Goal: Transaction & Acquisition: Book appointment/travel/reservation

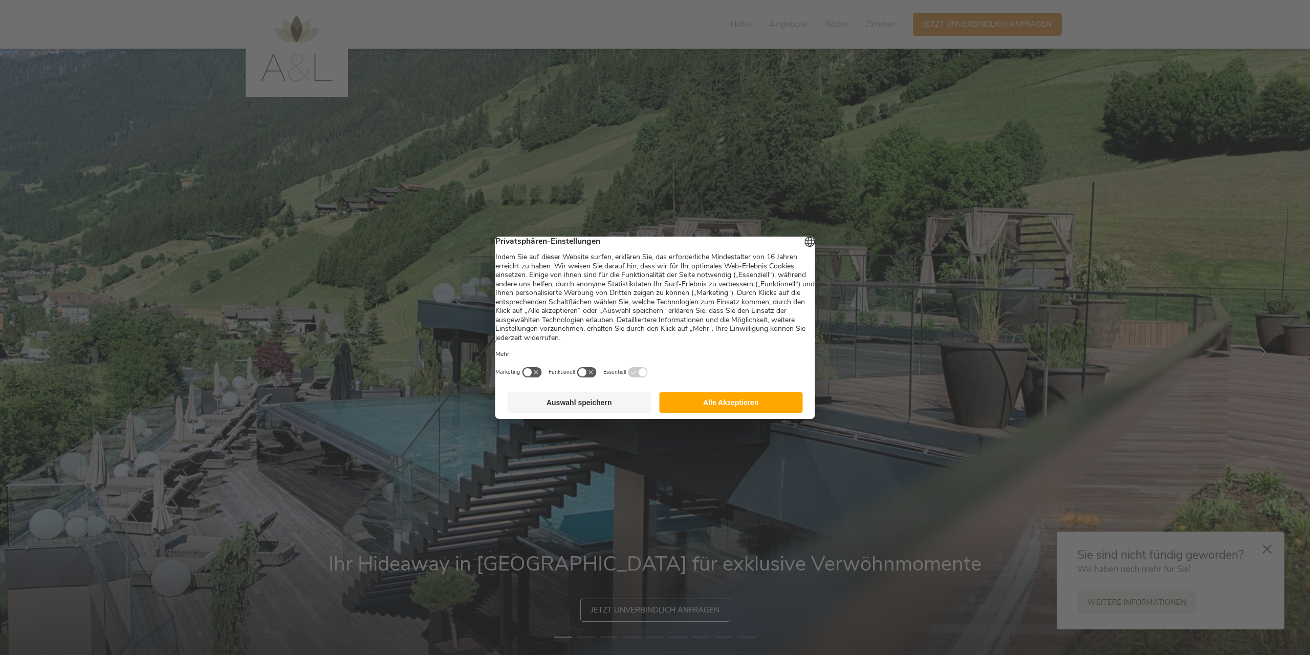
click at [756, 404] on button "Alle Akzeptieren" at bounding box center [731, 402] width 144 height 20
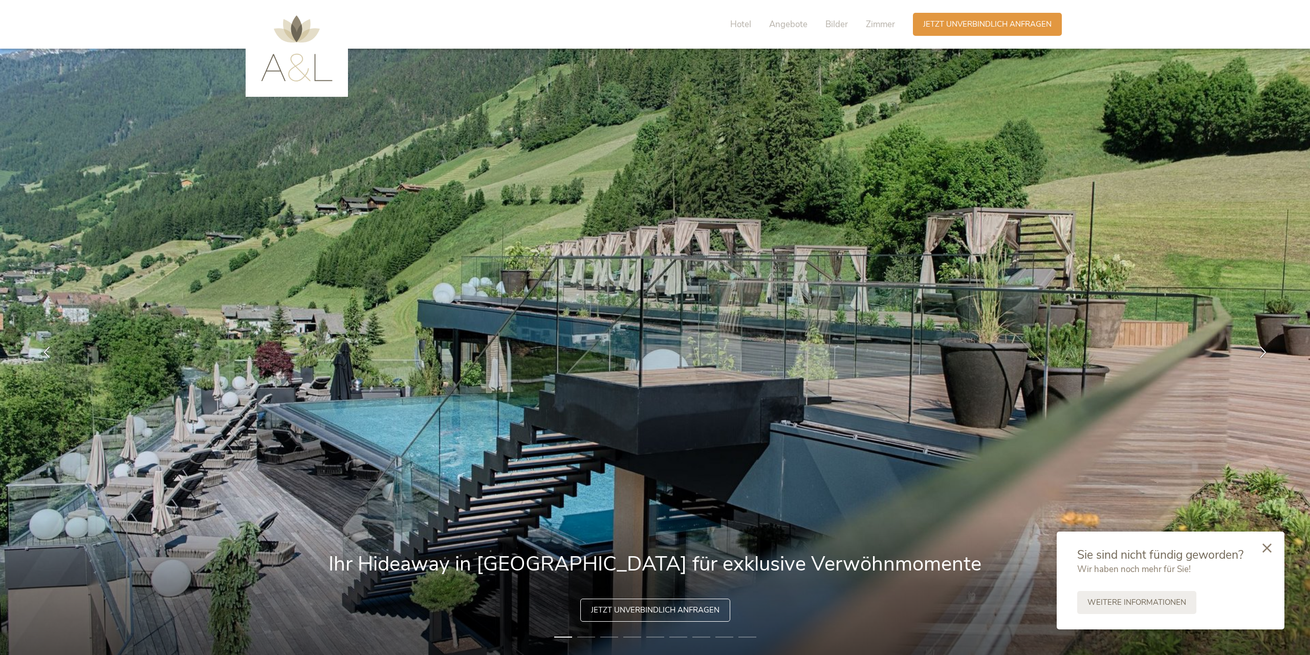
click at [1275, 543] on div at bounding box center [1267, 548] width 35 height 36
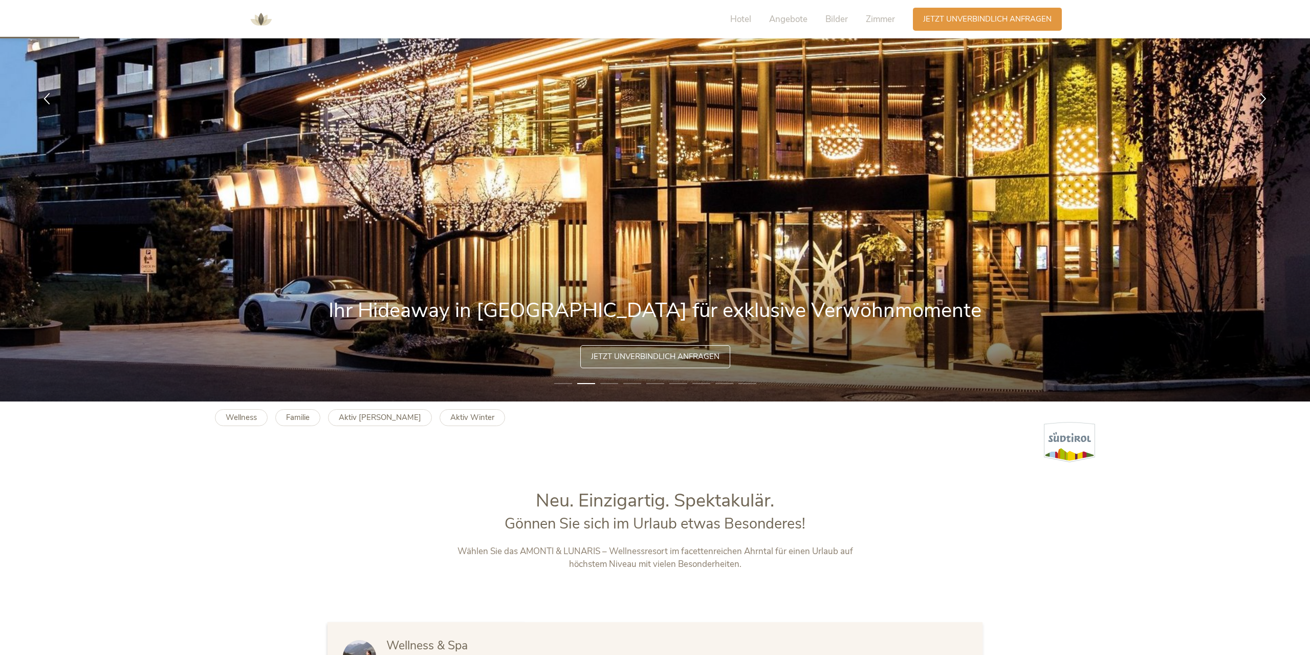
scroll to position [261, 0]
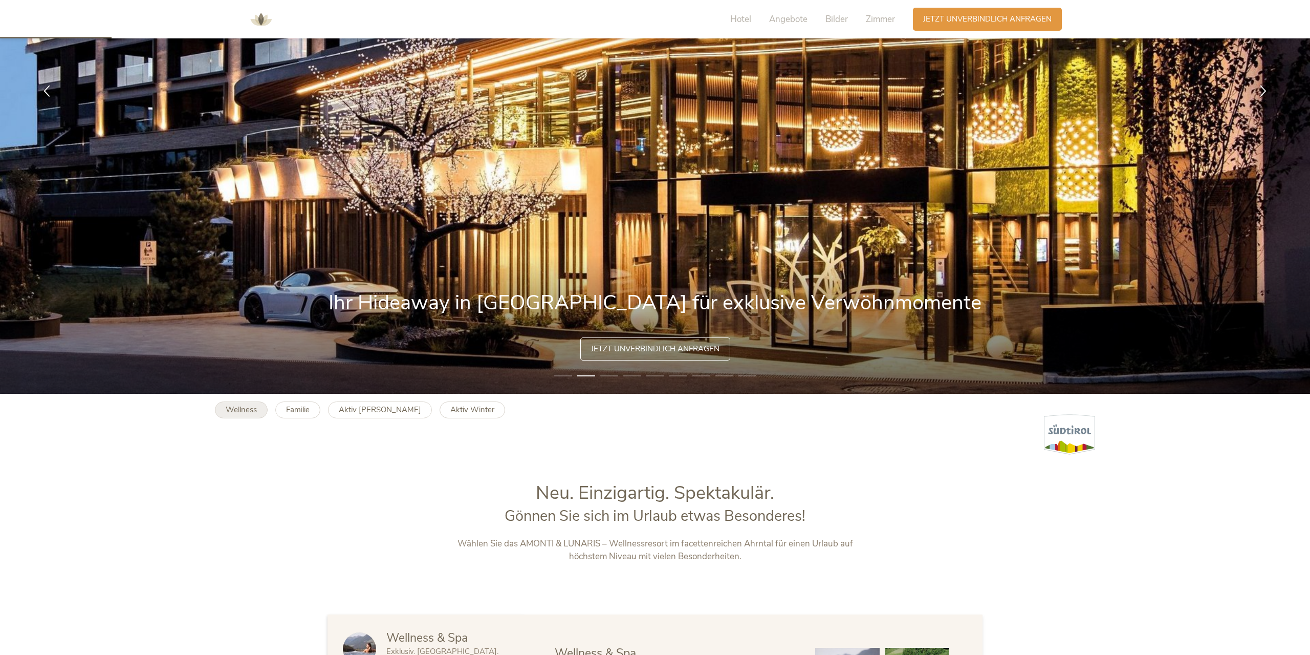
click at [239, 411] on b "Wellness" at bounding box center [241, 409] width 31 height 10
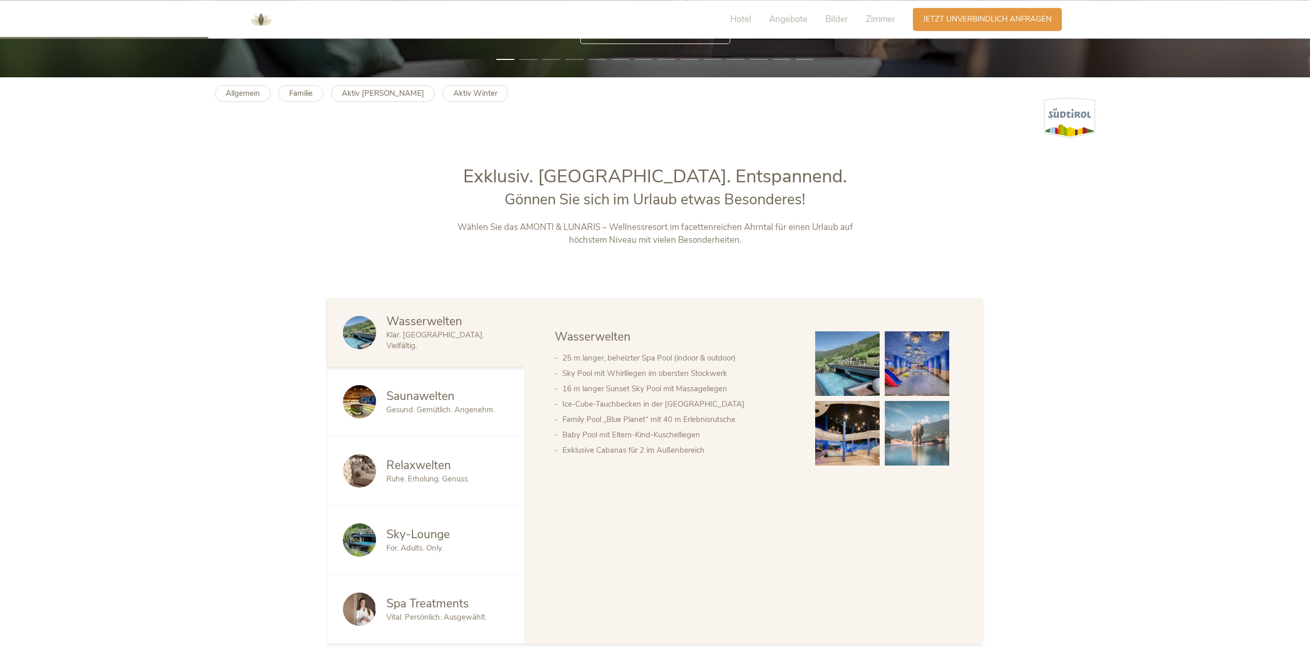
scroll to position [626, 0]
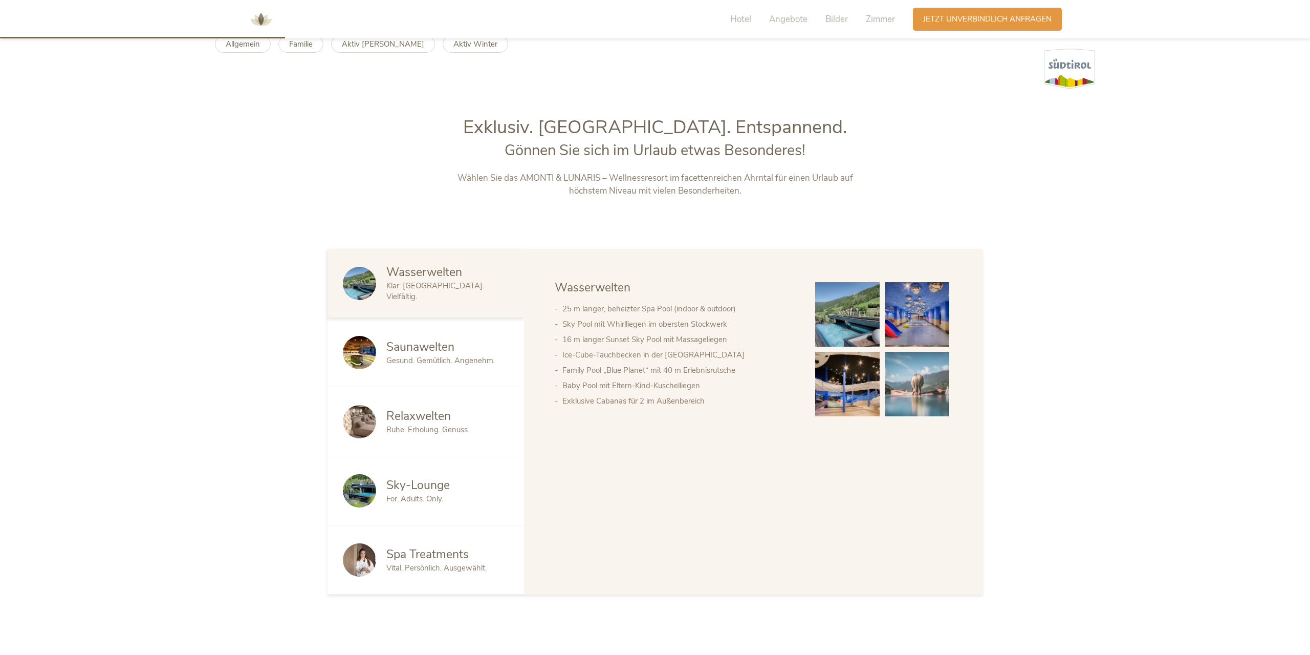
click at [450, 354] on span "Saunawelten" at bounding box center [420, 347] width 68 height 16
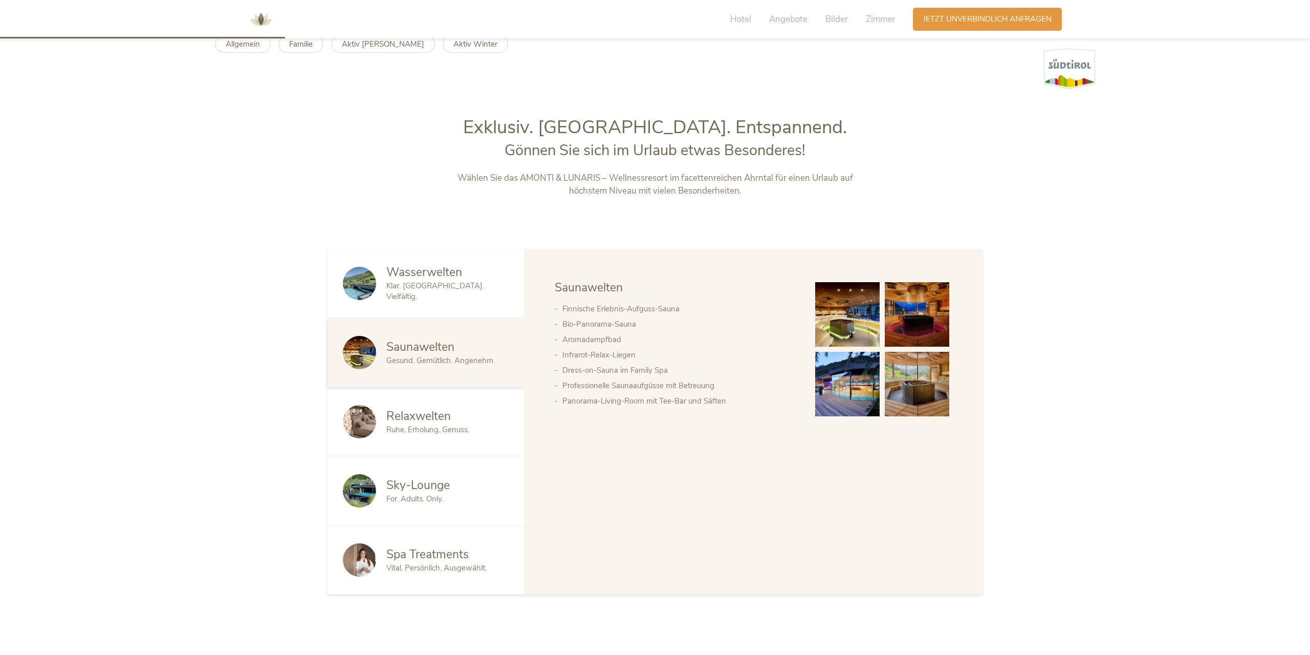
click at [436, 423] on span "Relaxwelten" at bounding box center [418, 416] width 64 height 16
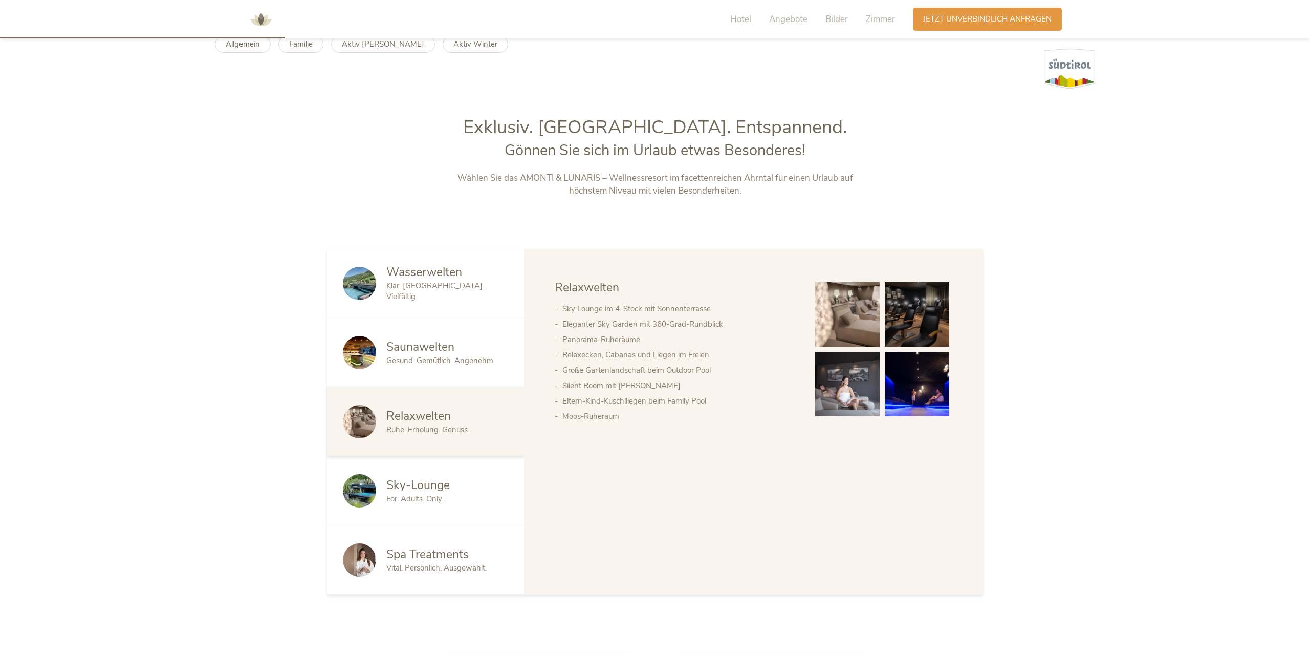
click at [441, 464] on div "Sky-Lounge For. Adults. Only." at bounding box center [426, 490] width 197 height 69
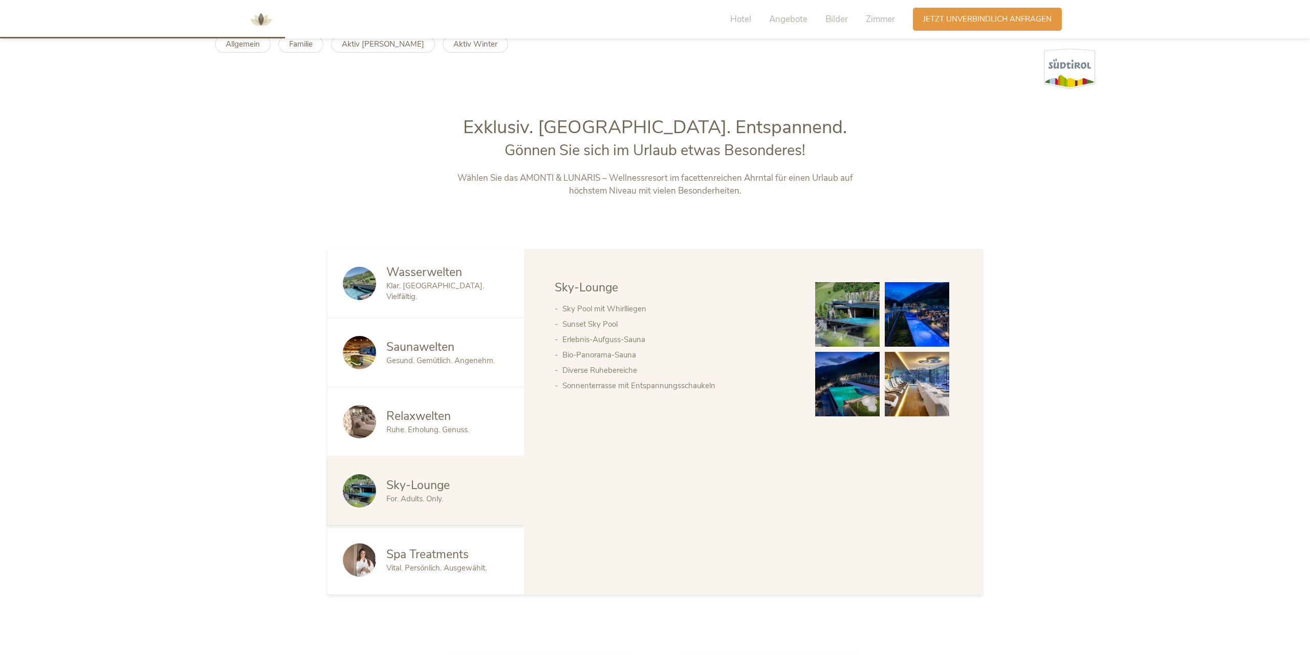
click at [446, 570] on span "Vital. Persönlich. Ausgewählt." at bounding box center [436, 567] width 100 height 10
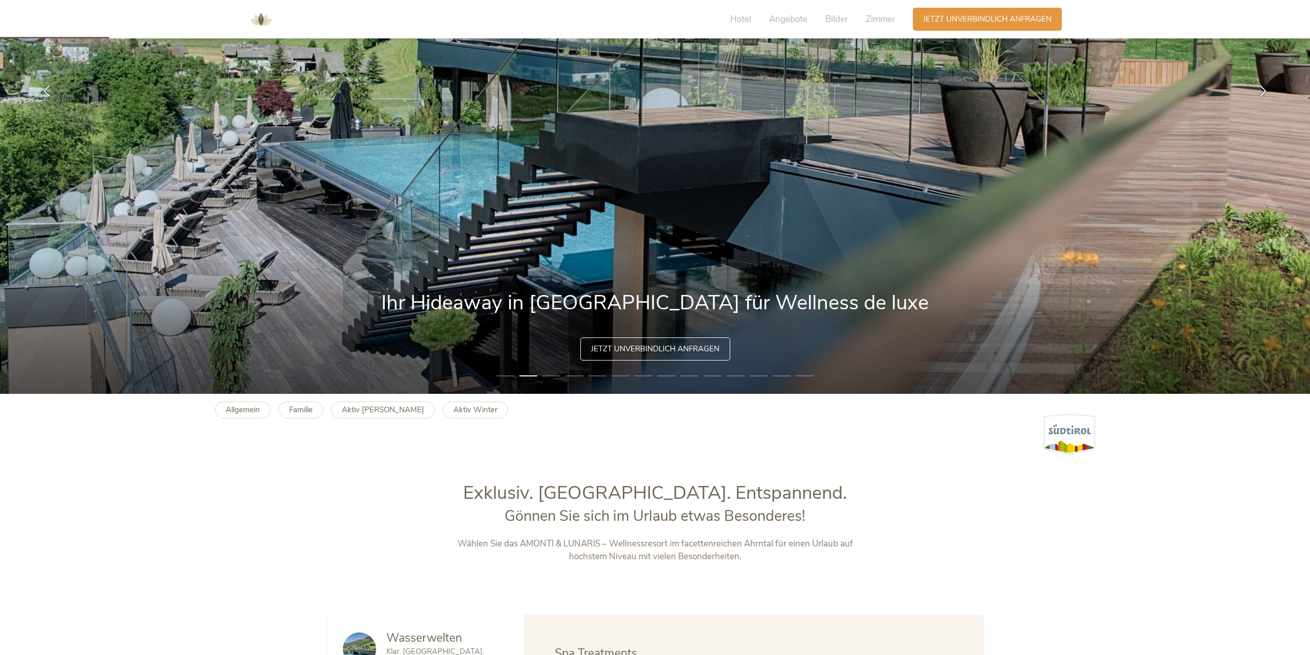
scroll to position [0, 0]
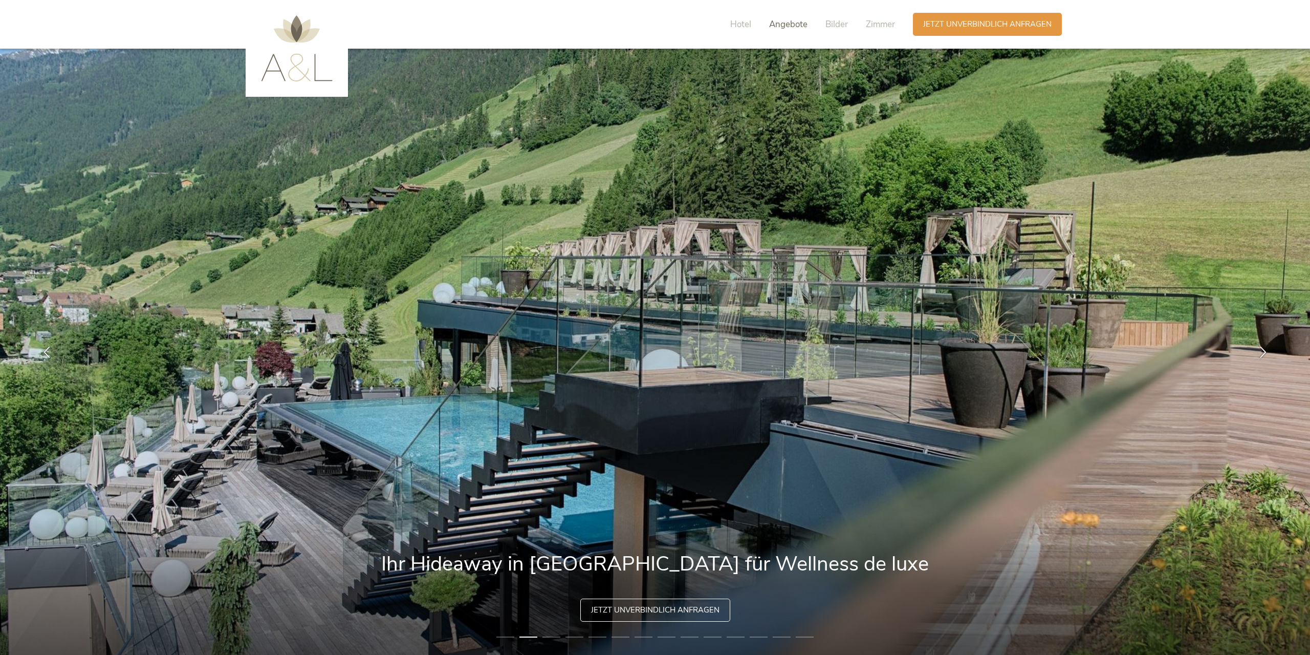
click at [796, 28] on span "Angebote" at bounding box center [788, 24] width 38 height 12
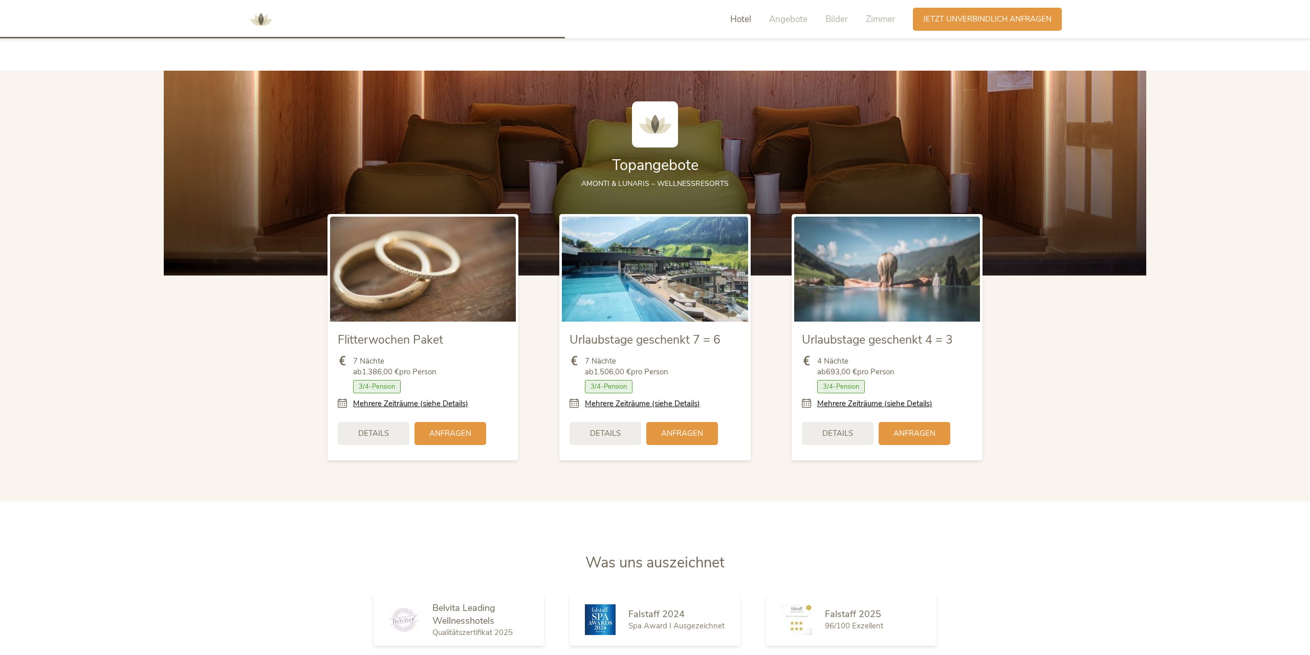
scroll to position [1367, 0]
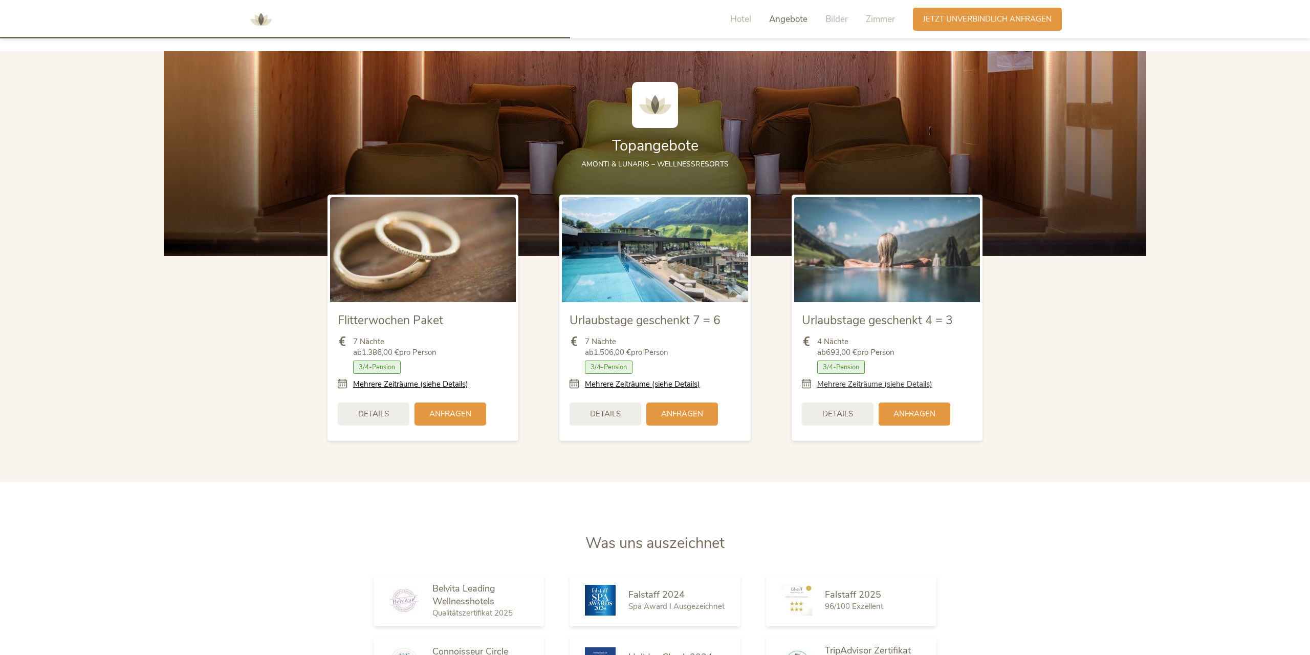
click at [850, 386] on link "Mehrere Zeiträume (siehe Details)" at bounding box center [874, 384] width 115 height 11
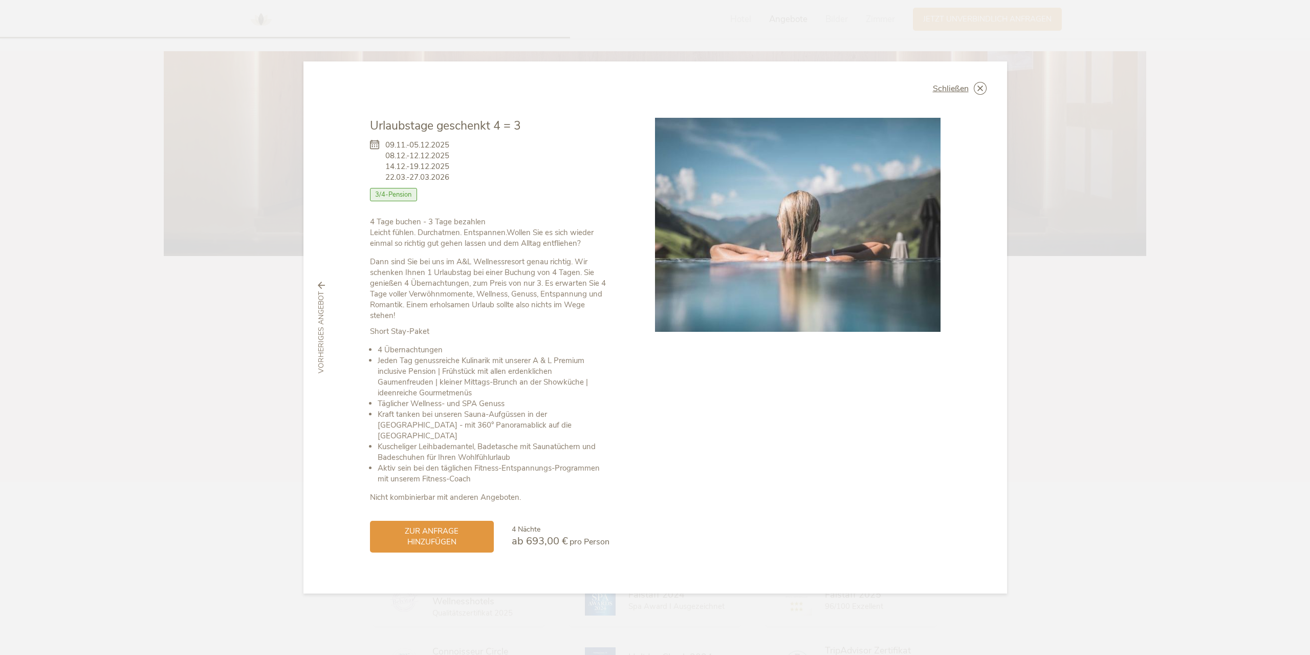
click at [231, 381] on div "Schließen Flitterwochen Paket 24.08.-04.12.2025 Halbpension Als" at bounding box center [655, 327] width 1310 height 655
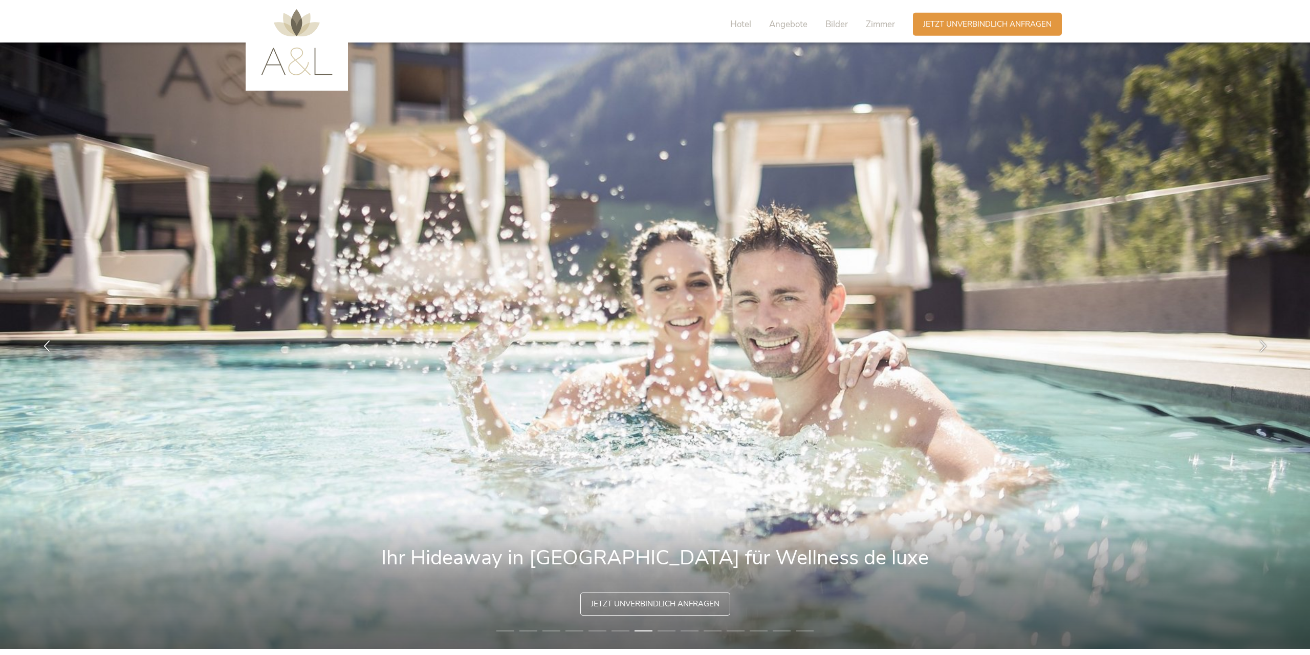
scroll to position [0, 0]
